Goal: Information Seeking & Learning: Learn about a topic

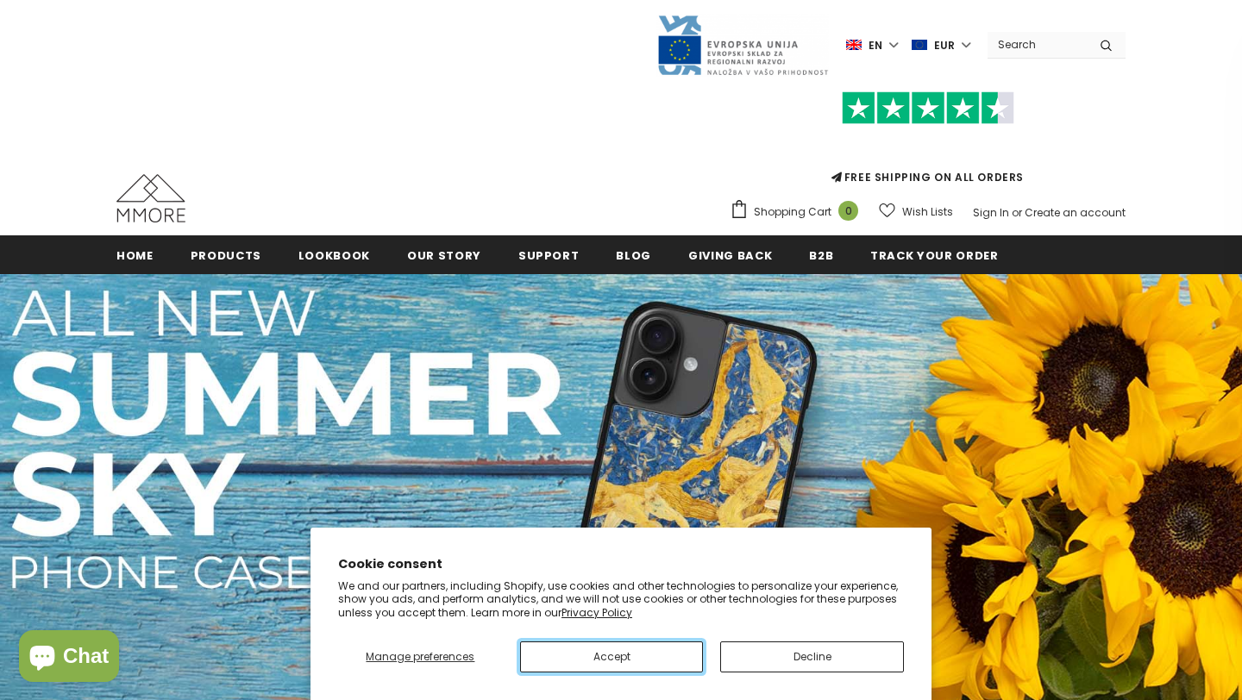
click at [663, 654] on button "Accept" at bounding box center [612, 657] width 184 height 31
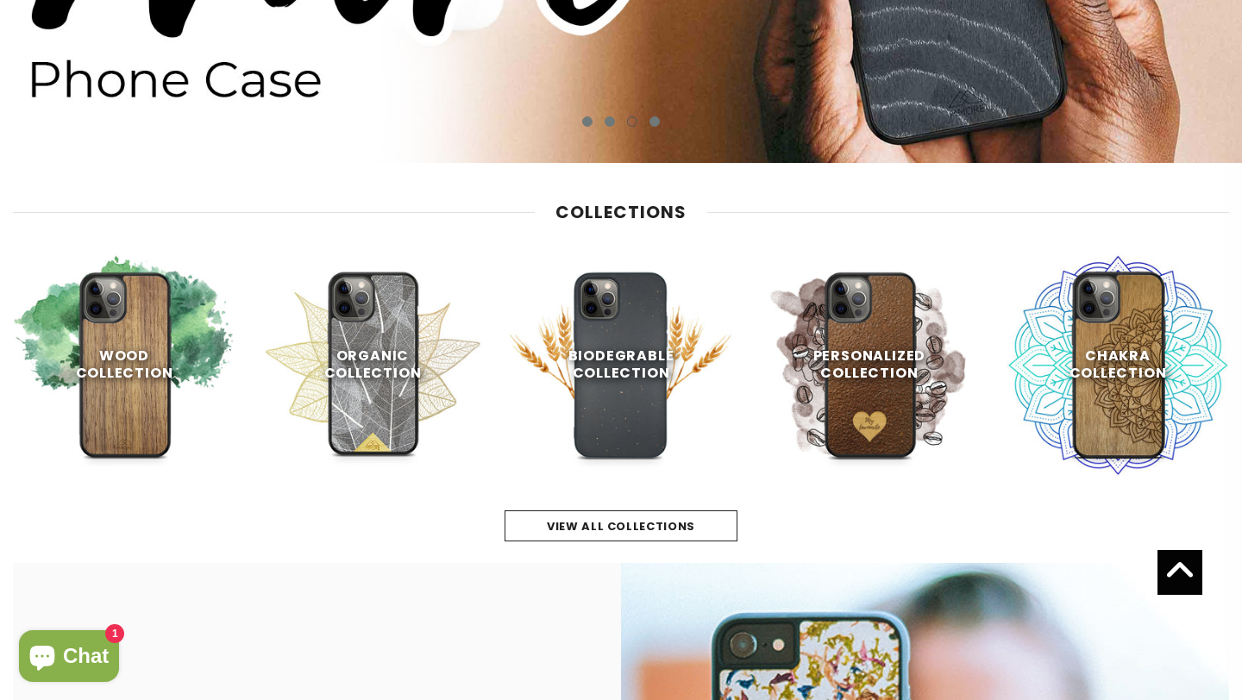
scroll to position [109, 0]
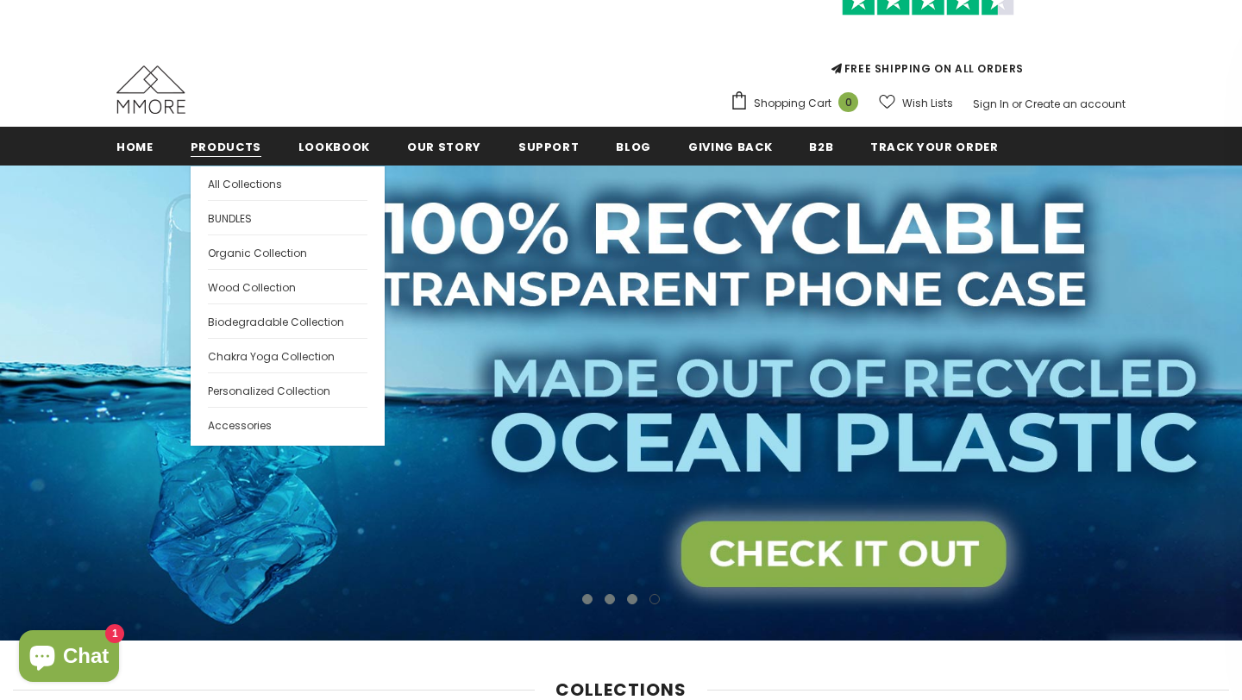
drag, startPoint x: 235, startPoint y: 149, endPoint x: 246, endPoint y: 184, distance: 36.3
click at [246, 184] on span "All Collections" at bounding box center [245, 184] width 74 height 15
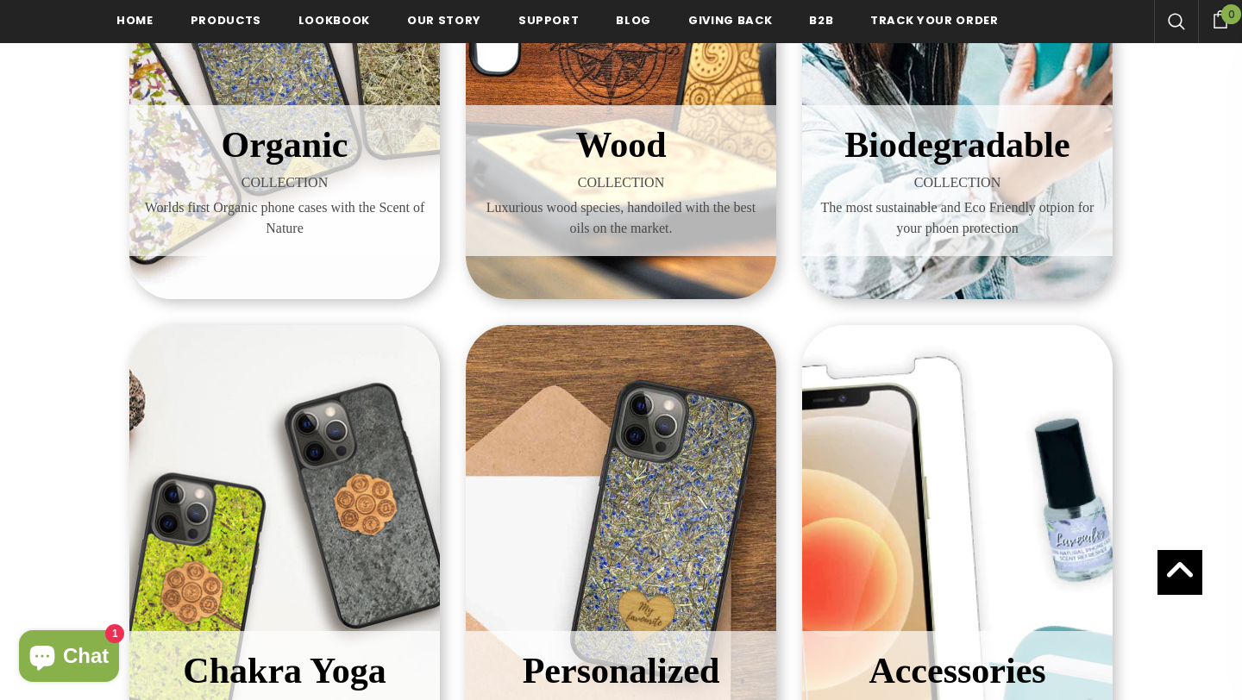
scroll to position [20, 0]
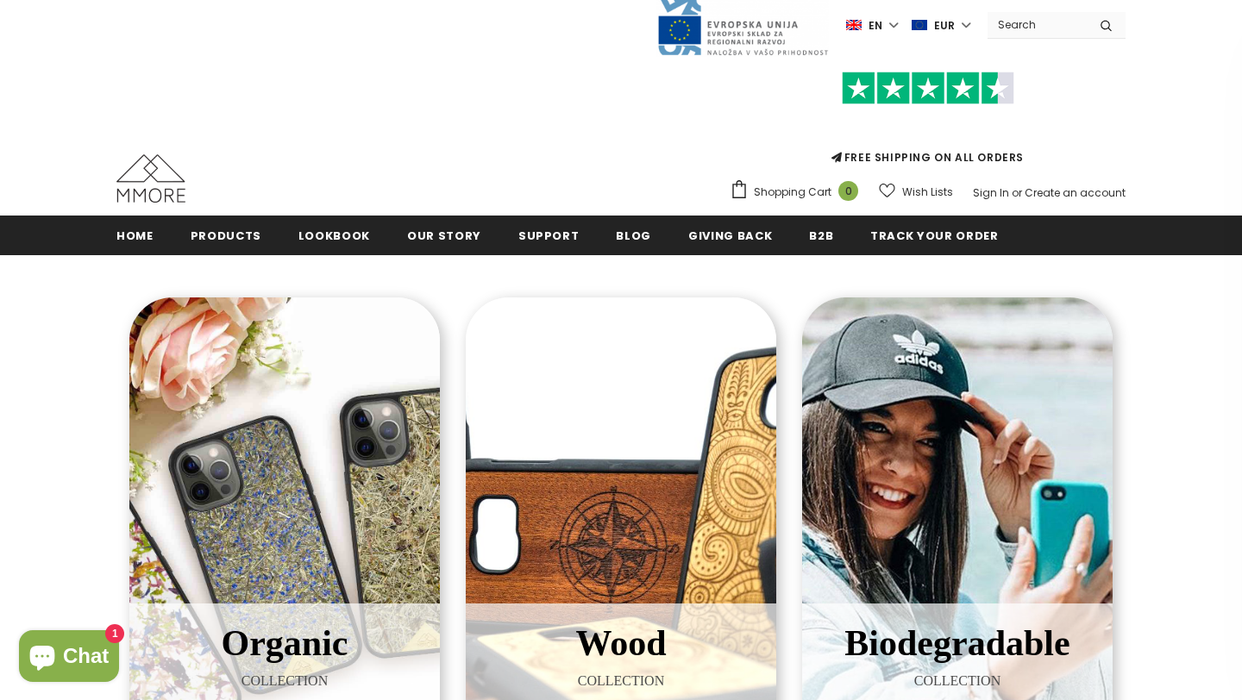
click at [936, 505] on div "Biodegradable COLLECTION The most sustainable and Eco Friendly otpion for your …" at bounding box center [957, 547] width 310 height 500
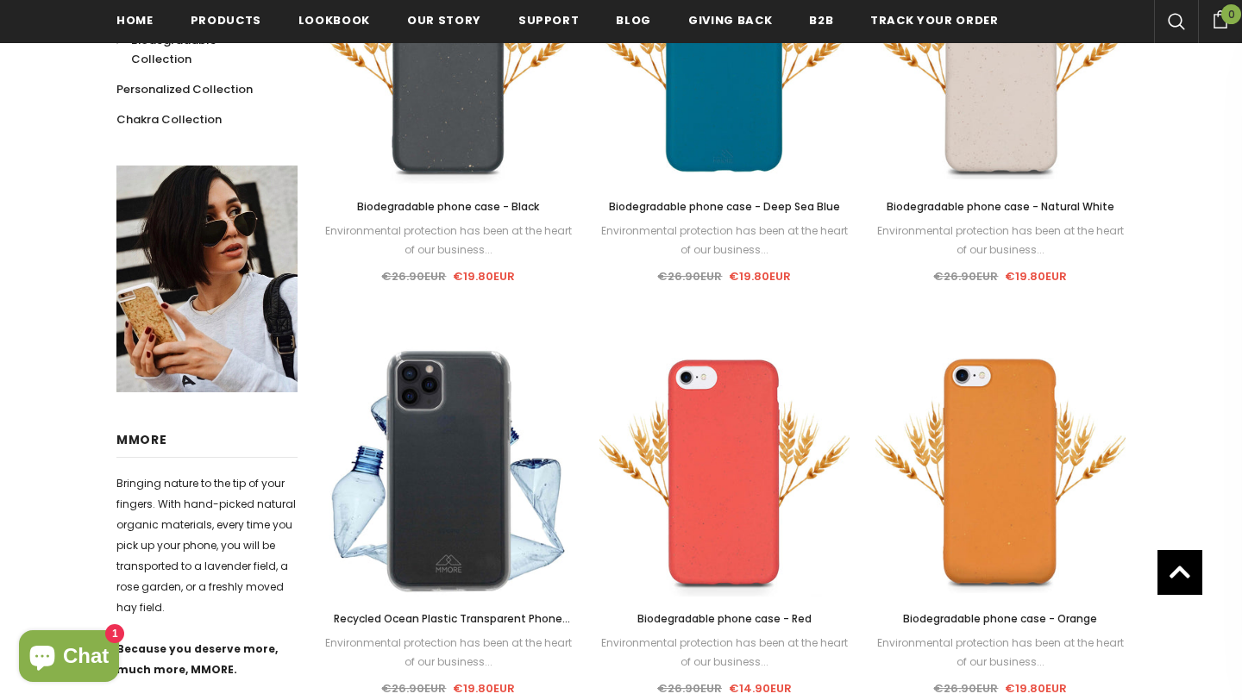
scroll to position [113, 0]
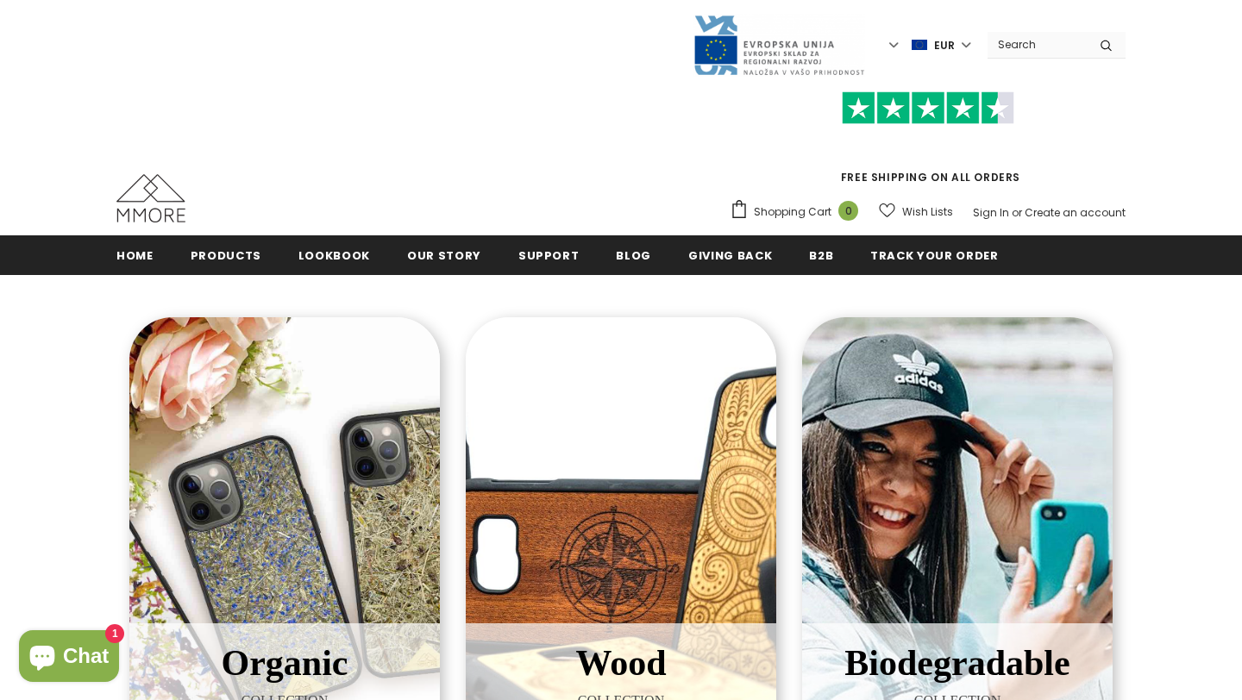
scroll to position [20, 0]
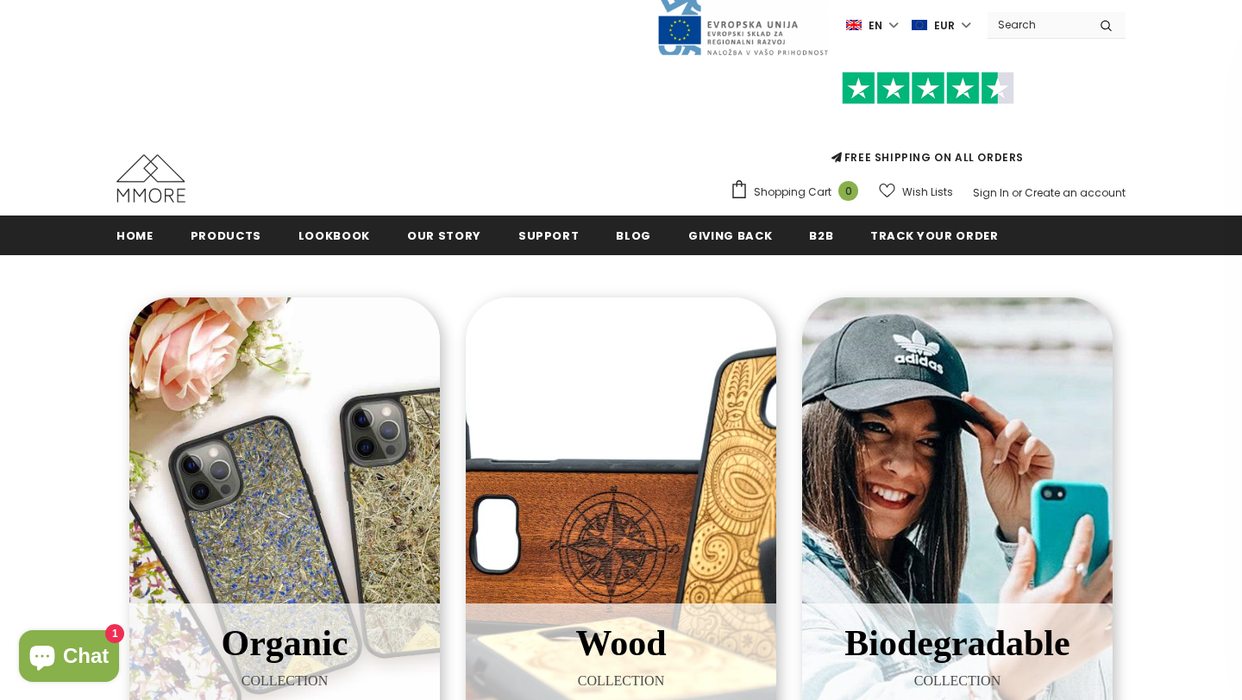
click at [257, 387] on div "Organic COLLECTION Worlds first Organic phone cases with the Scent of Nature" at bounding box center [284, 547] width 310 height 500
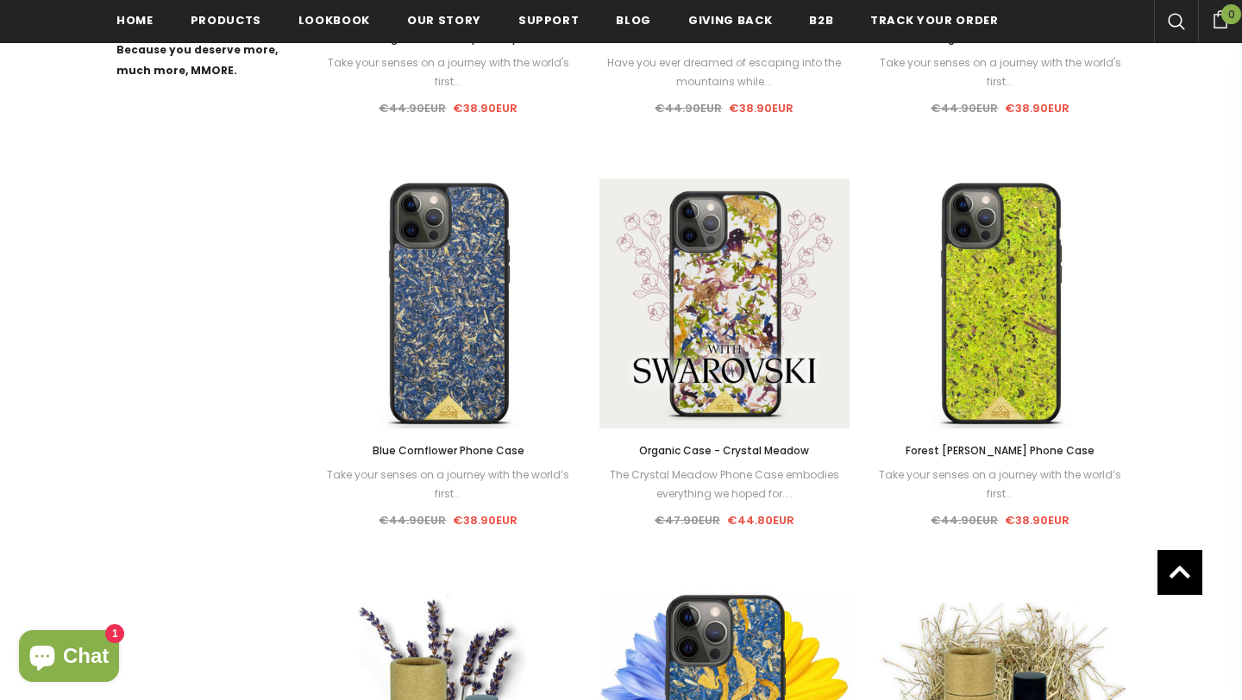
scroll to position [1013, 0]
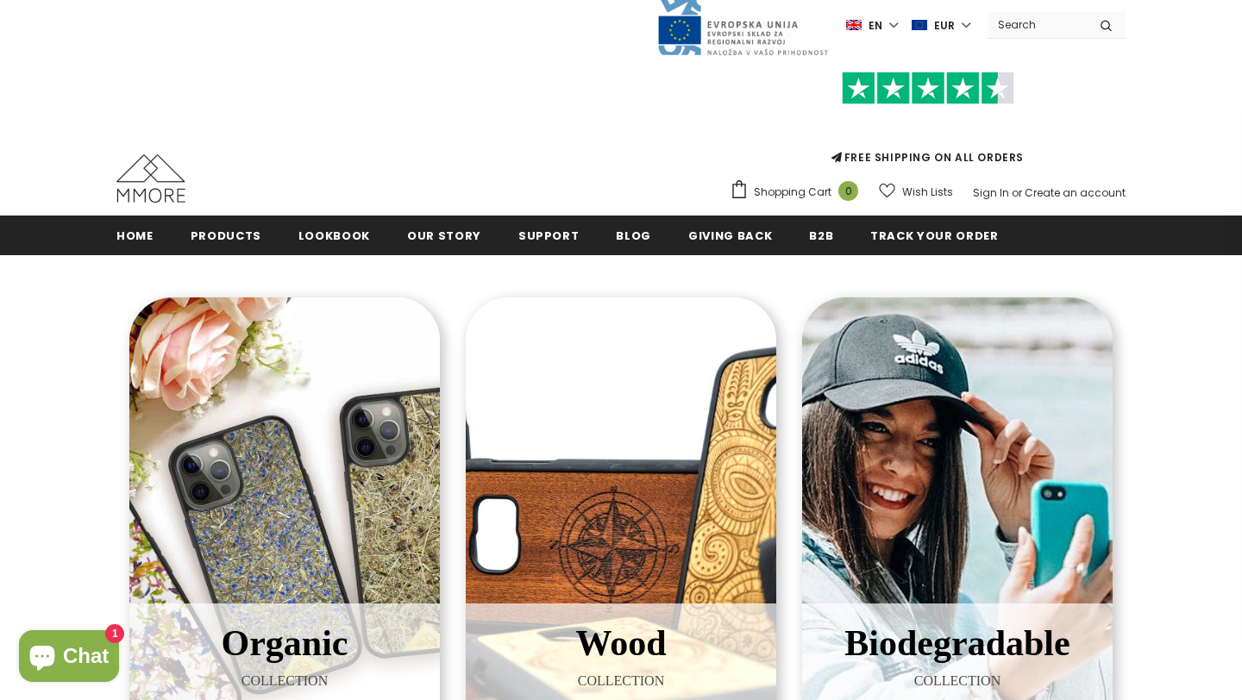
scroll to position [20, 0]
